Goal: Check status: Check status

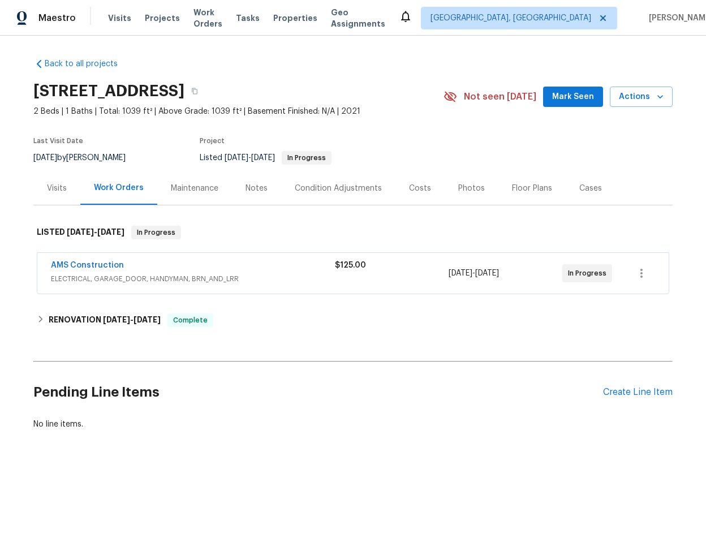
click at [311, 266] on div "AMS Construction" at bounding box center [193, 267] width 284 height 14
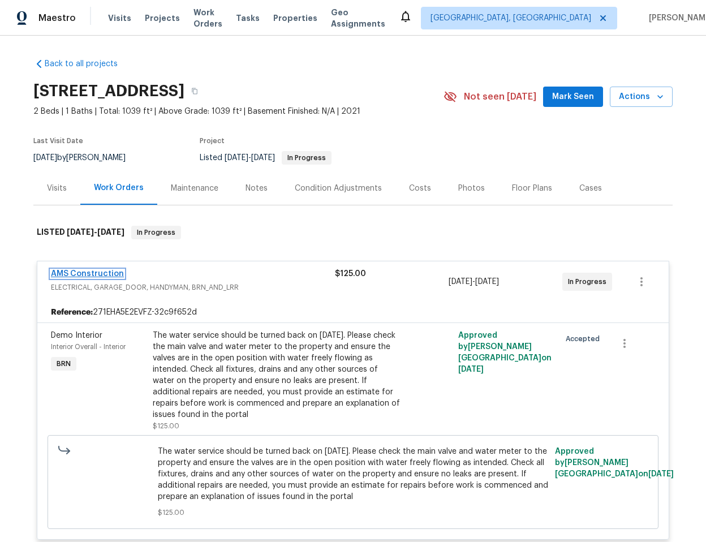
click at [91, 275] on link "AMS Construction" at bounding box center [87, 274] width 73 height 8
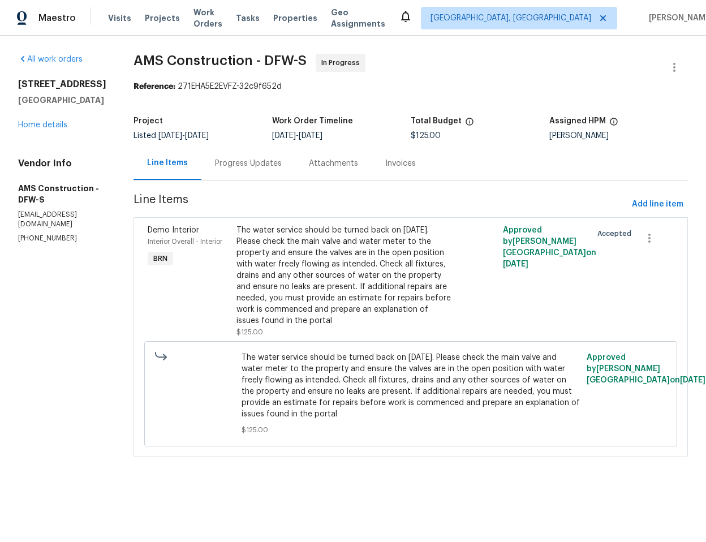
click at [234, 163] on div "Progress Updates" at bounding box center [248, 163] width 67 height 11
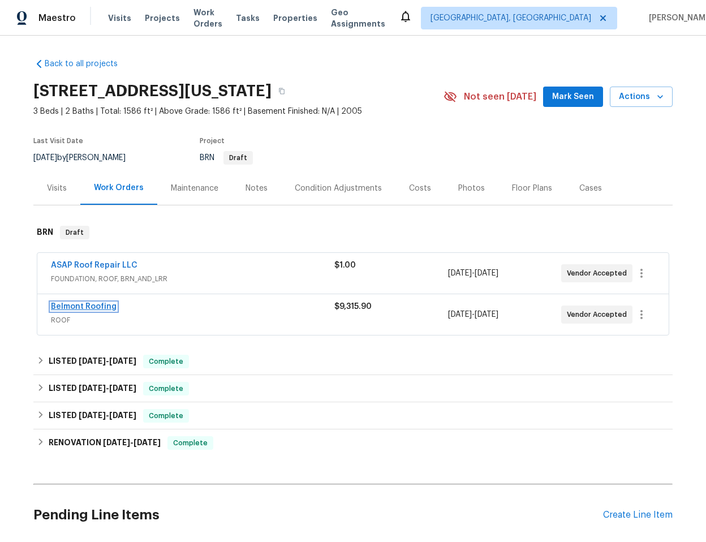
click at [86, 305] on link "Belmont Roofing" at bounding box center [84, 307] width 66 height 8
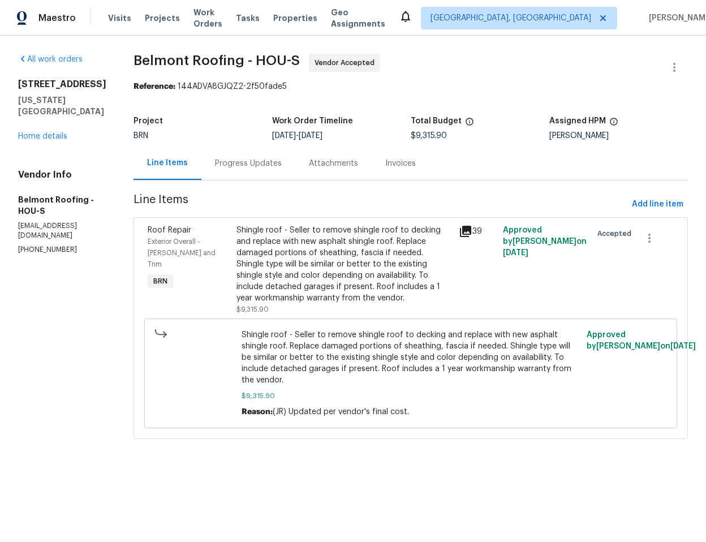
click at [273, 163] on div "Progress Updates" at bounding box center [248, 163] width 67 height 11
